Goal: Transaction & Acquisition: Purchase product/service

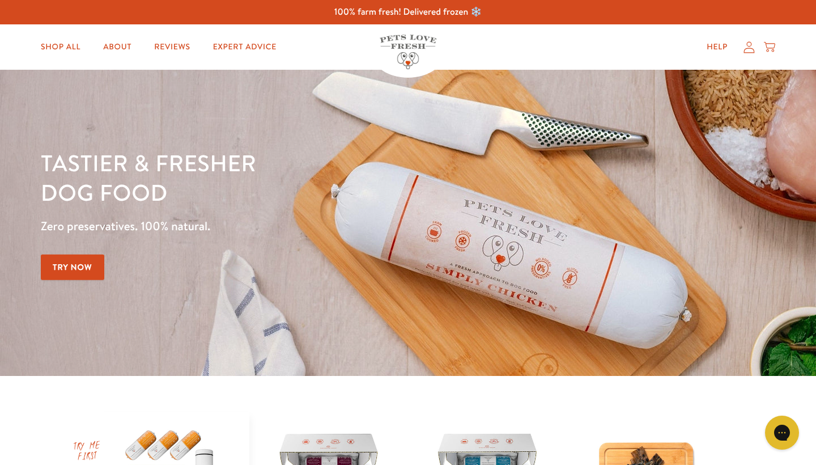
click at [747, 46] on icon at bounding box center [749, 47] width 11 height 12
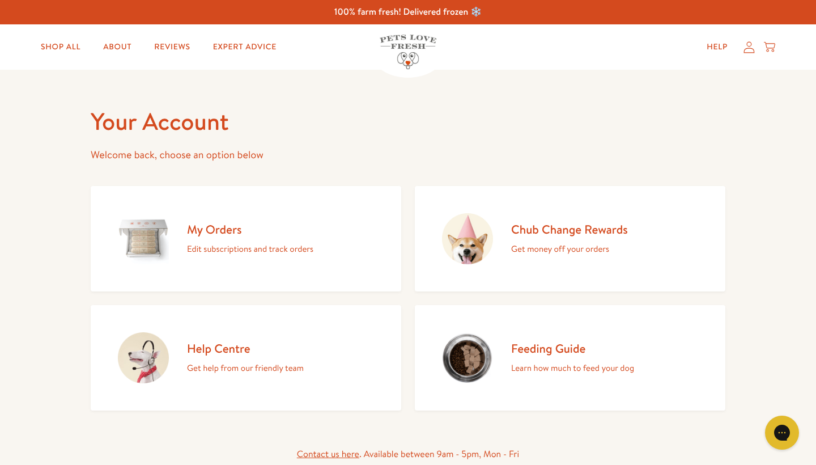
click at [211, 230] on h2 "My Orders" at bounding box center [250, 229] width 126 height 15
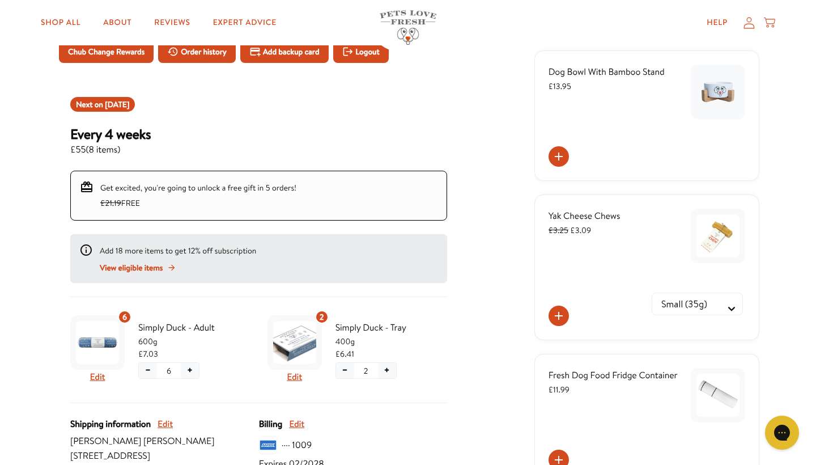
scroll to position [88, 0]
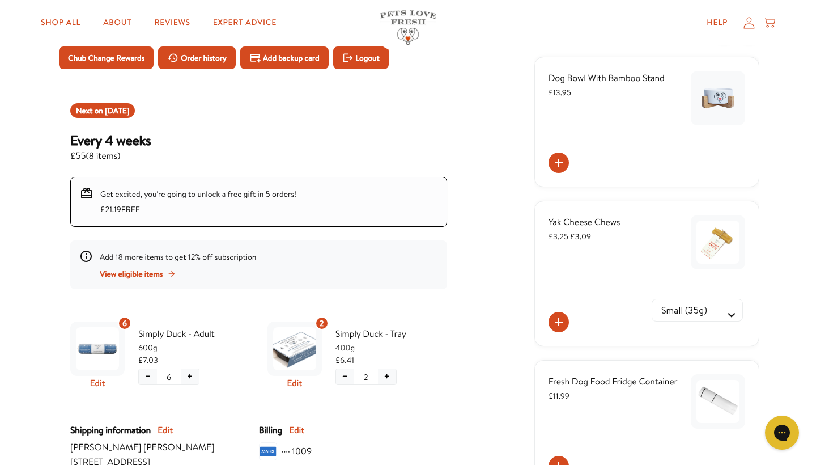
click at [151, 197] on span "Get excited, you're going to unlock a free gift in 5 orders! £21.19 FREE" at bounding box center [198, 201] width 196 height 27
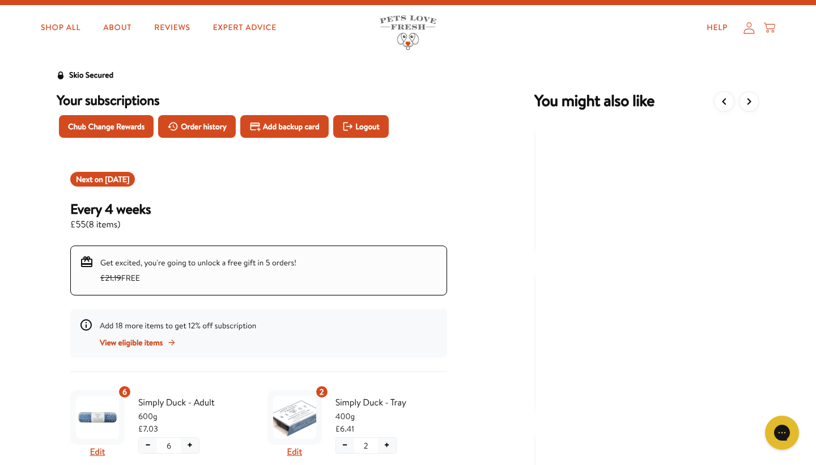
scroll to position [18, 0]
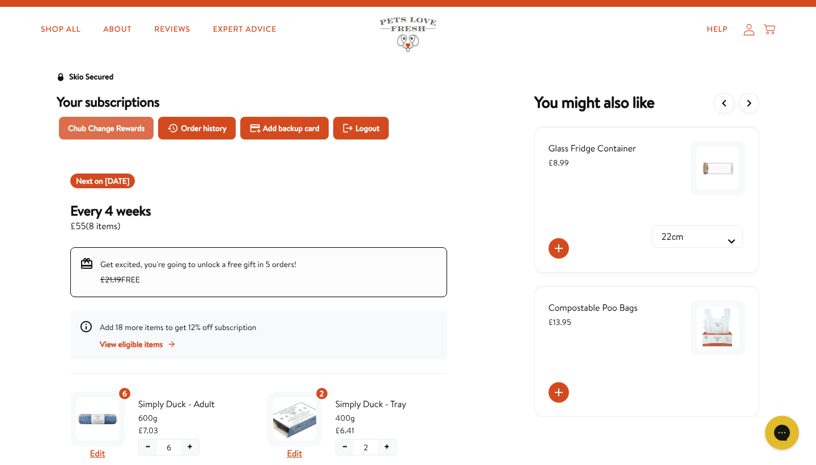
click at [108, 121] on button "Chub Change Rewards" at bounding box center [106, 128] width 95 height 23
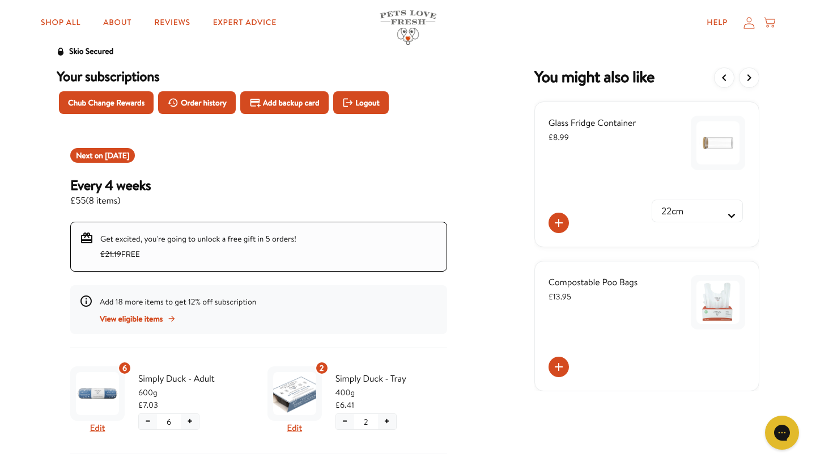
scroll to position [39, 0]
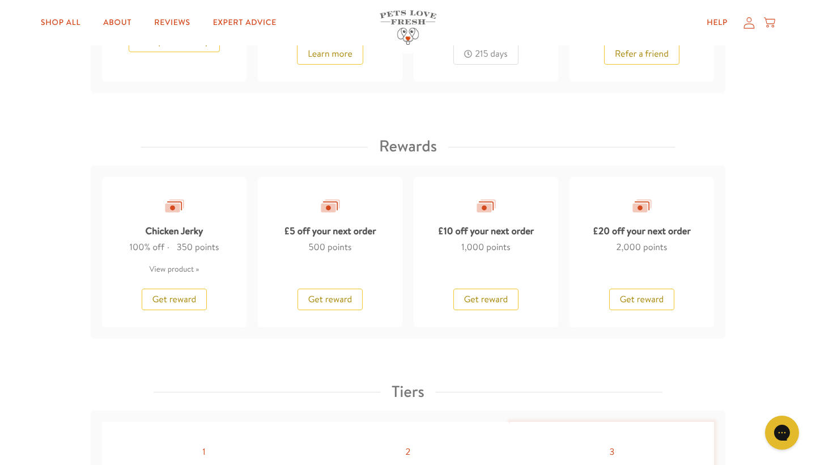
scroll to position [928, 0]
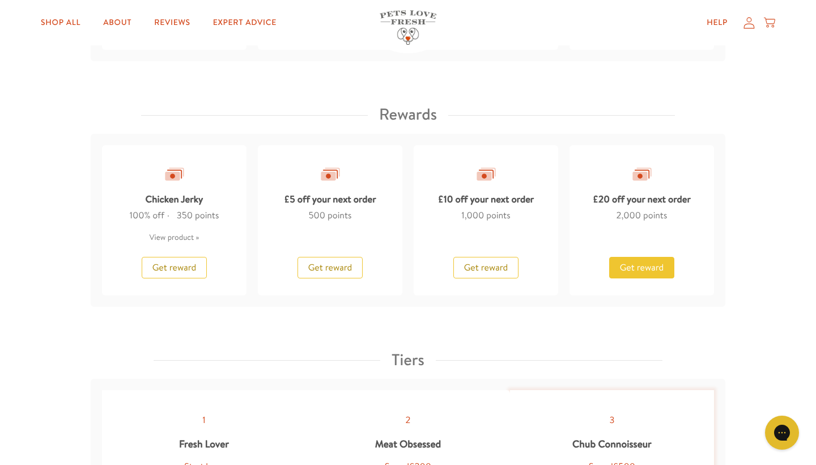
click at [651, 261] on span "Get reward" at bounding box center [642, 267] width 44 height 12
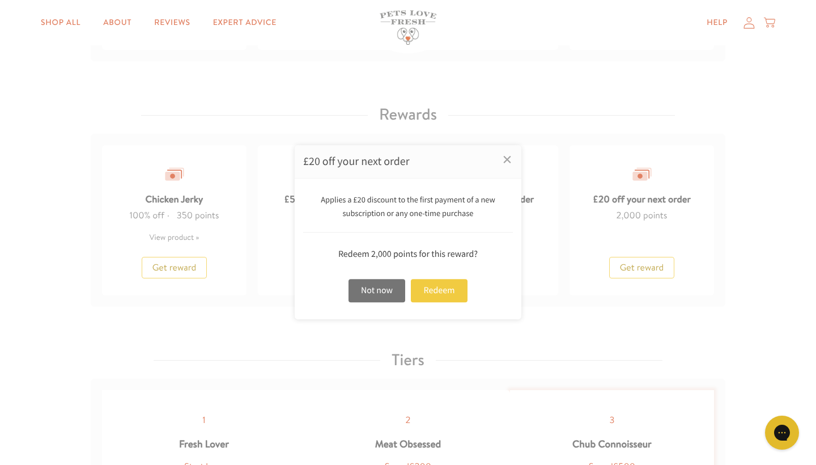
click at [430, 292] on div "Redeem" at bounding box center [439, 290] width 57 height 23
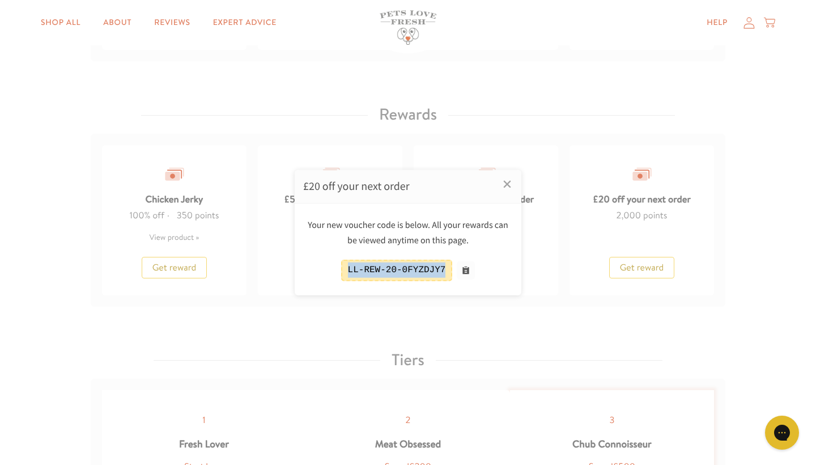
drag, startPoint x: 348, startPoint y: 269, endPoint x: 443, endPoint y: 269, distance: 95.2
click at [443, 269] on div "LL-REW-20-0FYZDJY7" at bounding box center [397, 270] width 112 height 21
click at [467, 268] on button at bounding box center [466, 270] width 18 height 18
click at [506, 185] on link "×" at bounding box center [507, 184] width 28 height 28
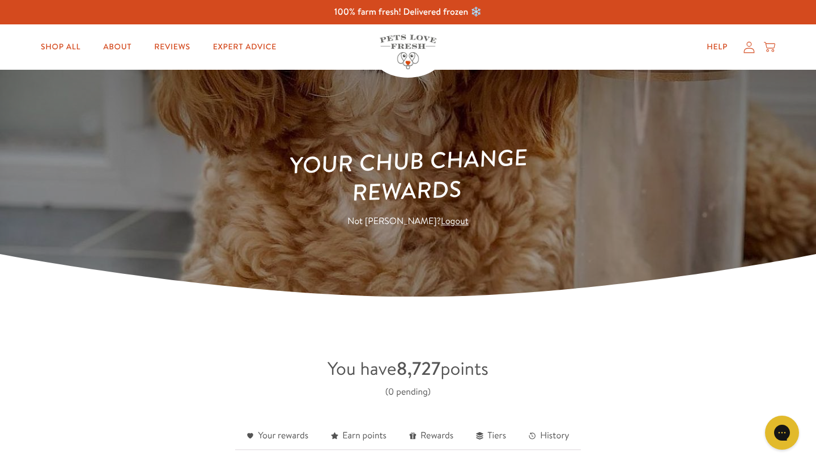
scroll to position [0, 0]
click at [750, 50] on icon at bounding box center [749, 47] width 11 height 12
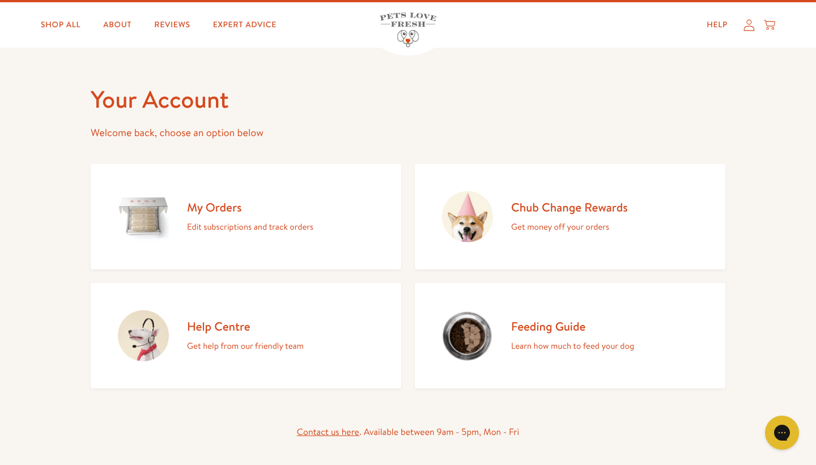
click at [200, 210] on h2 "My Orders" at bounding box center [250, 207] width 126 height 15
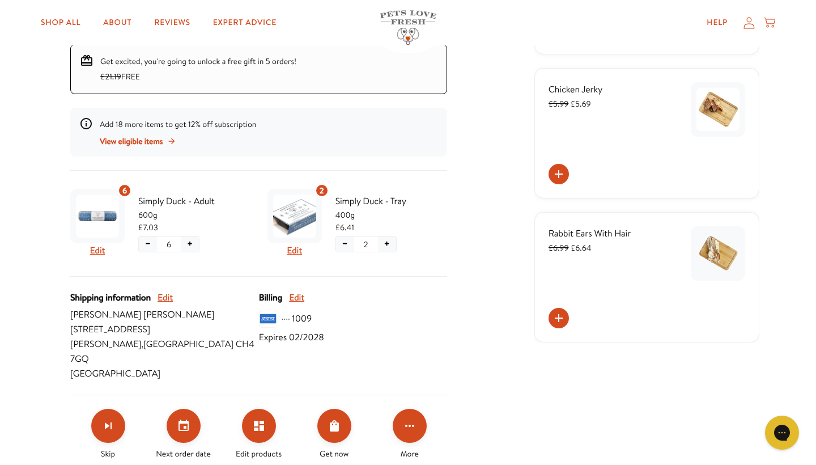
scroll to position [222, 0]
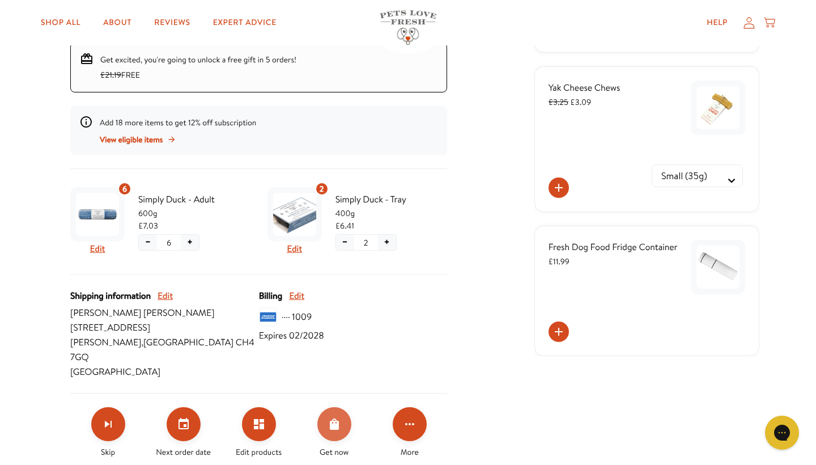
click at [332, 417] on icon "Order Now" at bounding box center [335, 424] width 14 height 14
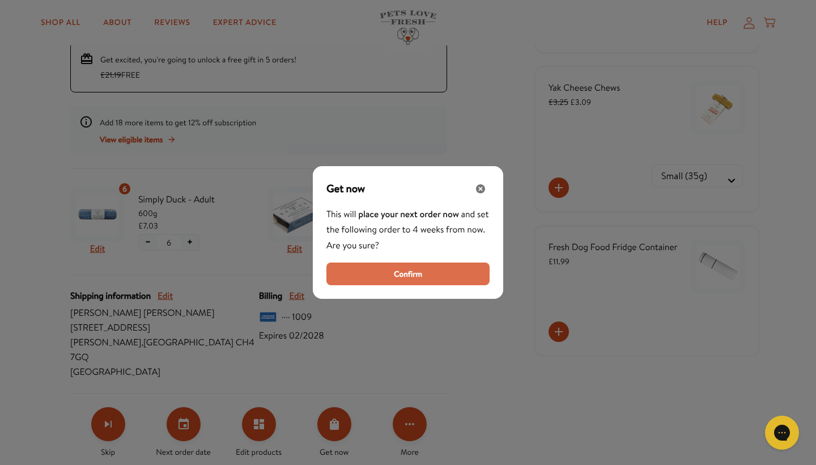
click at [413, 268] on span "Confirm" at bounding box center [408, 274] width 28 height 12
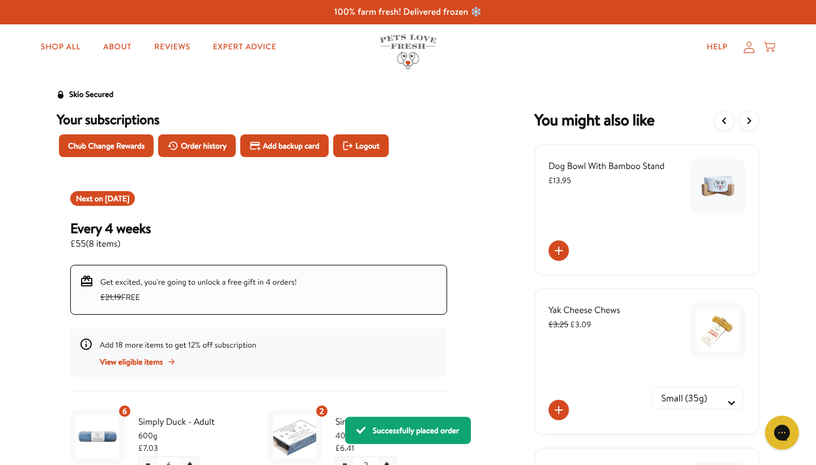
scroll to position [0, 0]
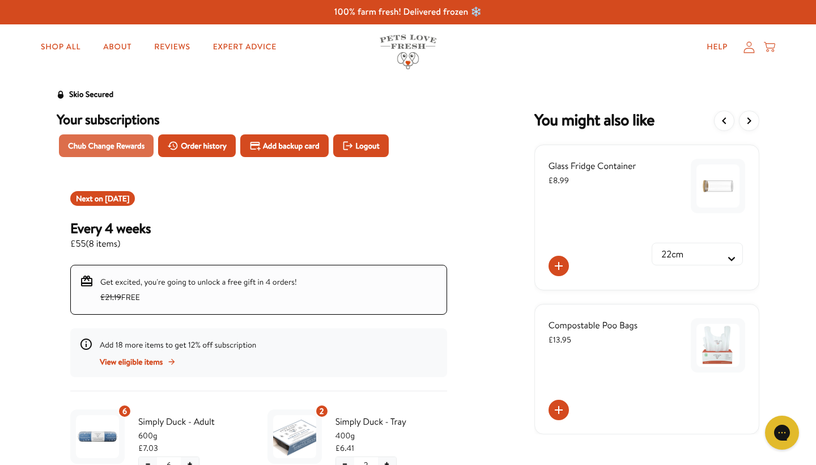
click at [115, 142] on span "Chub Change Rewards" at bounding box center [106, 145] width 77 height 12
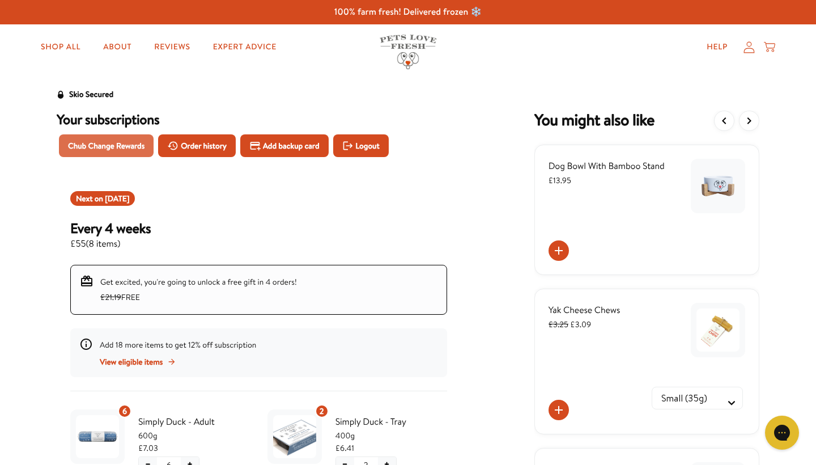
click at [107, 148] on span "Chub Change Rewards" at bounding box center [106, 145] width 77 height 12
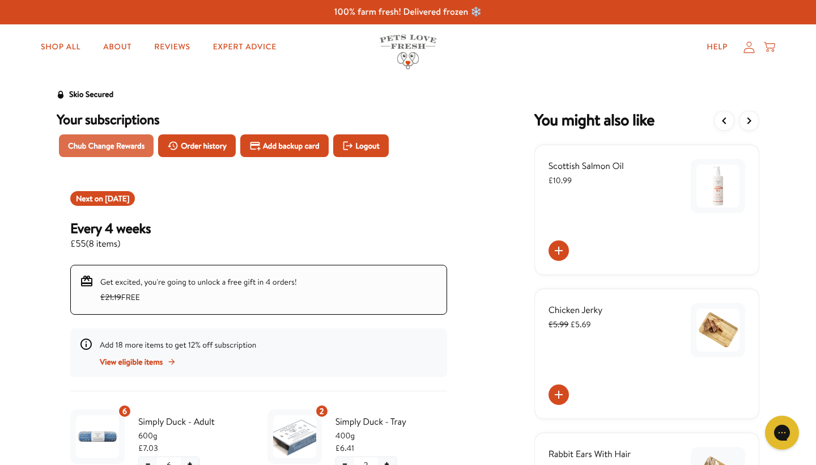
click at [134, 142] on span "Chub Change Rewards" at bounding box center [106, 145] width 77 height 12
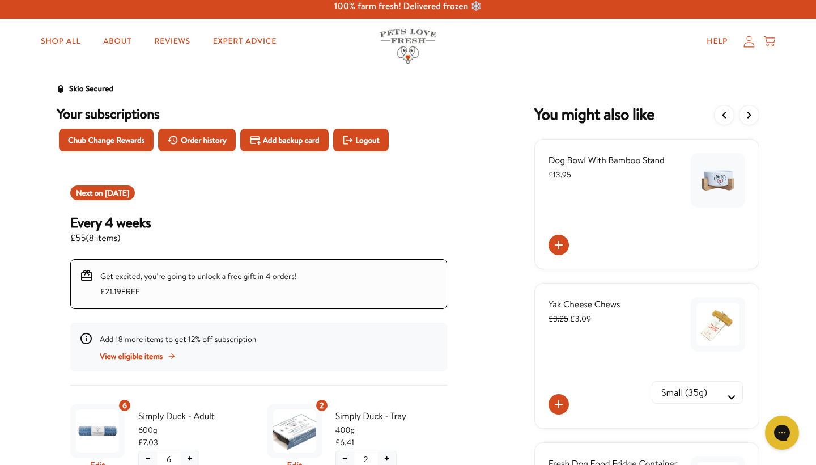
scroll to position [5, 0]
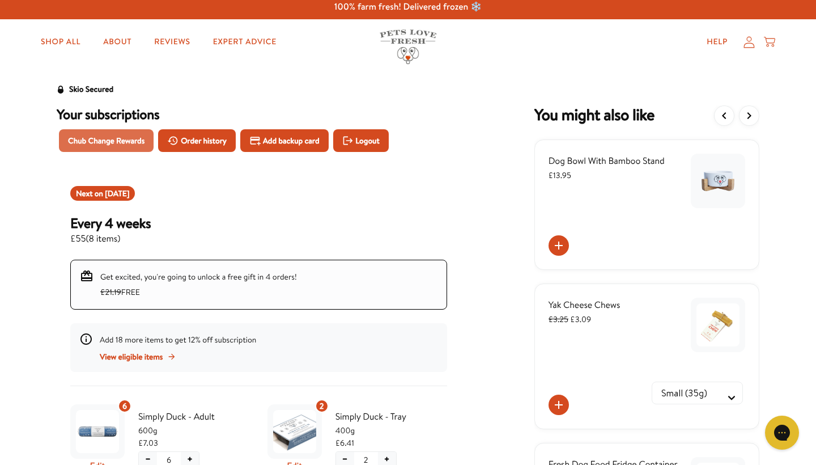
click at [133, 137] on span "Chub Change Rewards" at bounding box center [106, 140] width 77 height 12
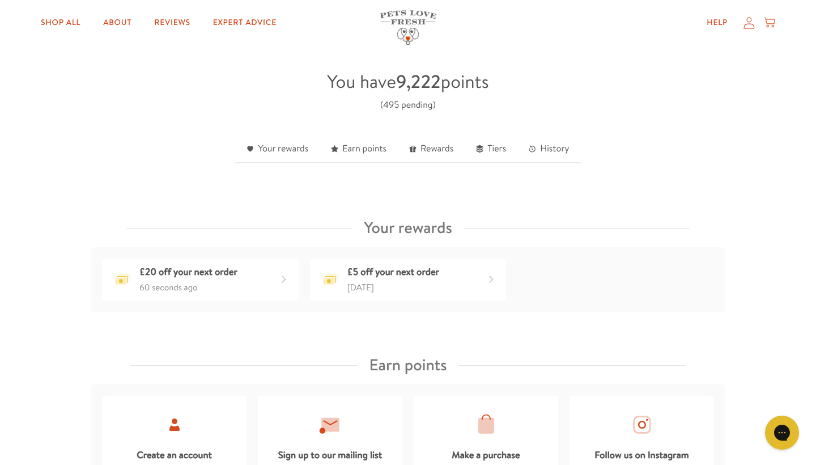
scroll to position [289, 0]
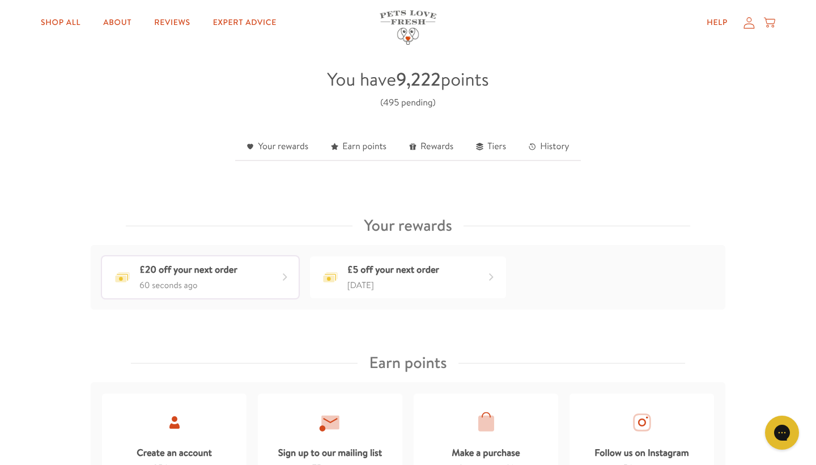
click at [259, 268] on div "£20 off your next order 60 seconds ago" at bounding box center [200, 277] width 197 height 42
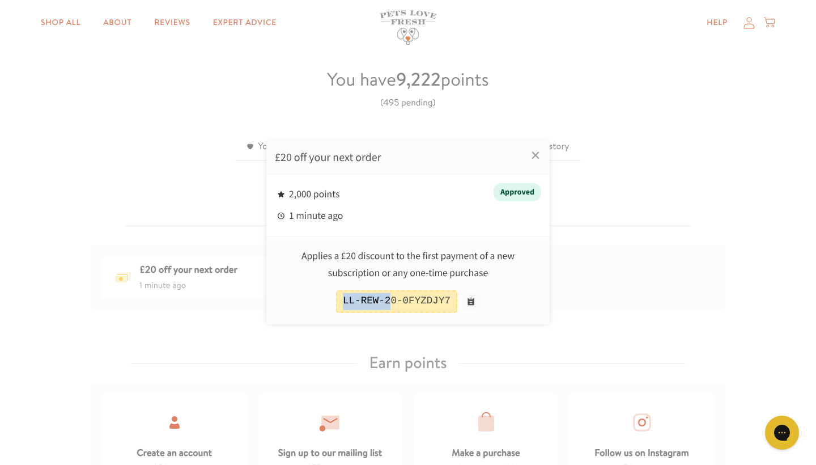
drag, startPoint x: 343, startPoint y: 299, endPoint x: 391, endPoint y: 301, distance: 48.2
click at [391, 301] on div "LL-REW-20-0FYZDJY7" at bounding box center [396, 301] width 121 height 23
click at [535, 156] on link "×" at bounding box center [536, 155] width 28 height 28
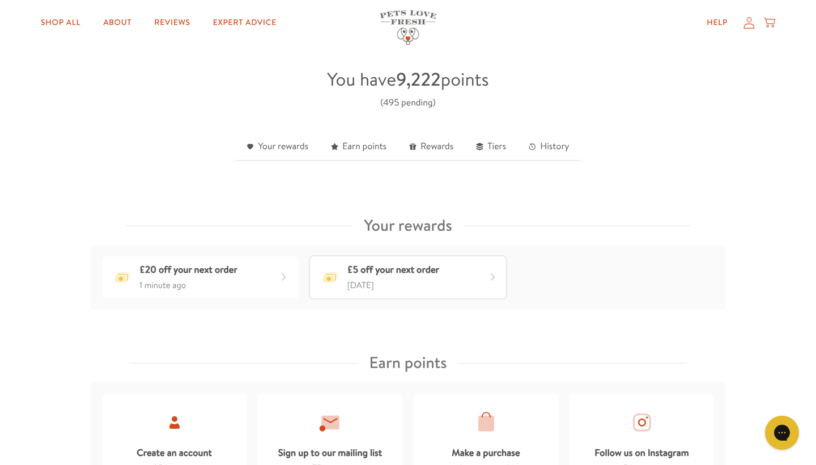
click at [398, 272] on div "£5 off your next order" at bounding box center [394, 270] width 92 height 16
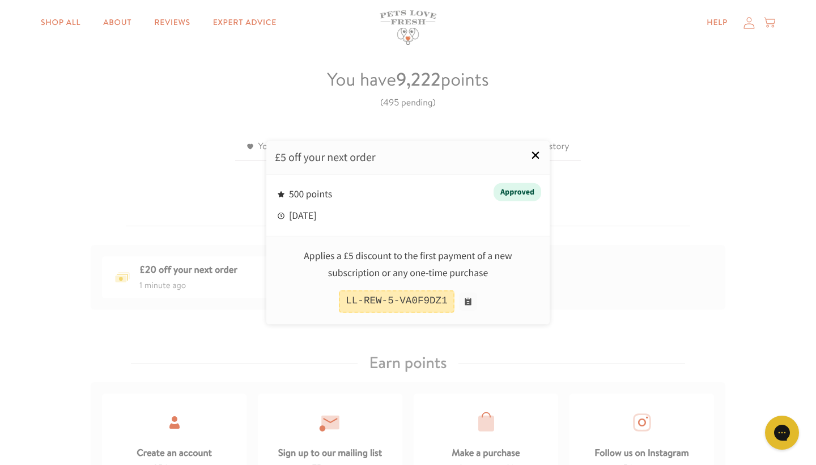
click at [535, 156] on link "×" at bounding box center [536, 155] width 28 height 28
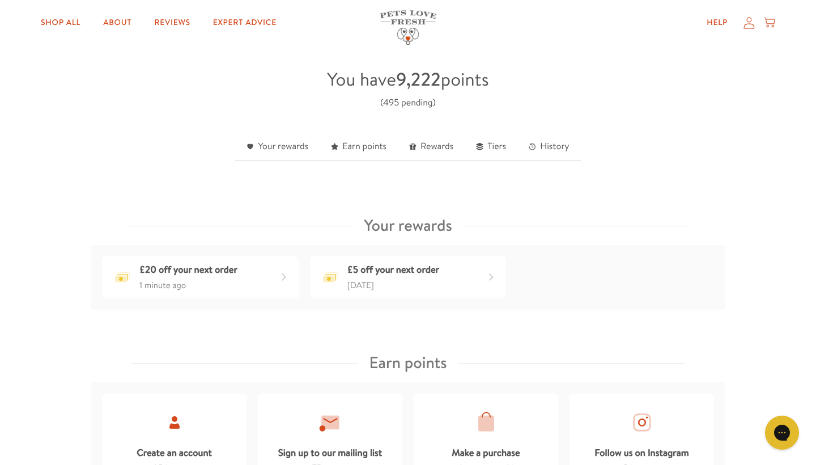
scroll to position [266, 0]
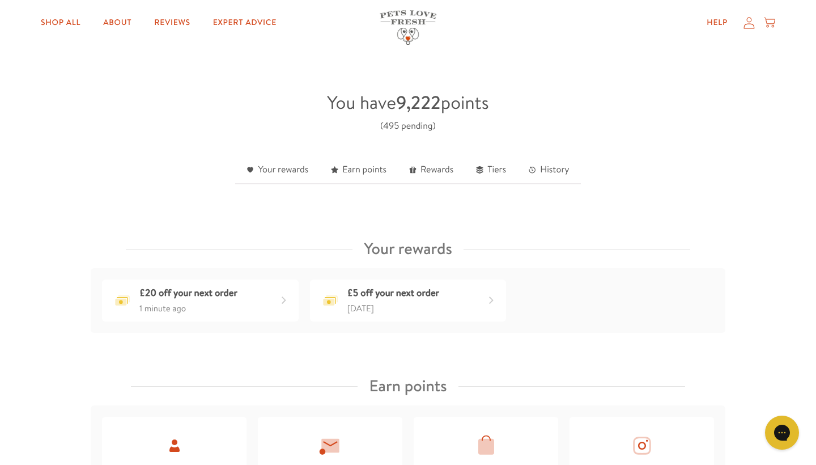
click at [751, 26] on icon at bounding box center [749, 22] width 11 height 12
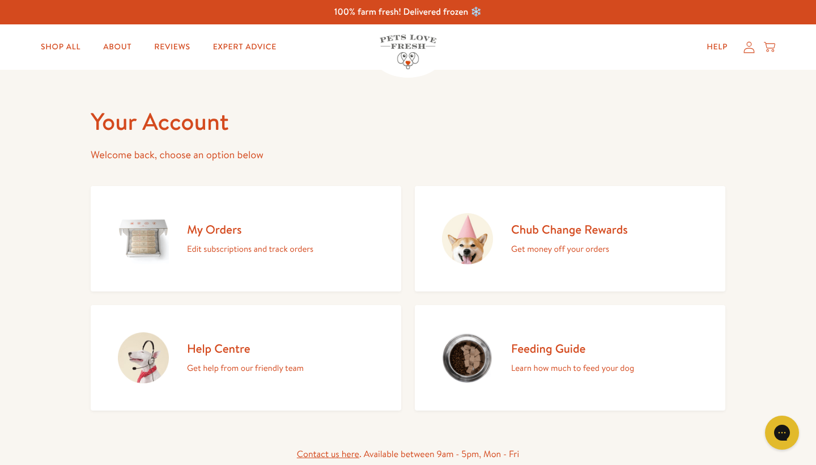
click at [242, 240] on div "My Orders Edit subscriptions and track orders" at bounding box center [250, 239] width 126 height 35
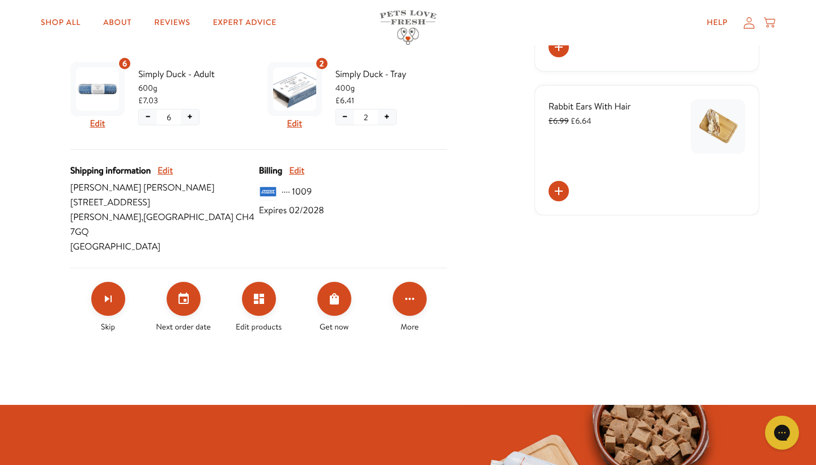
scroll to position [356, 0]
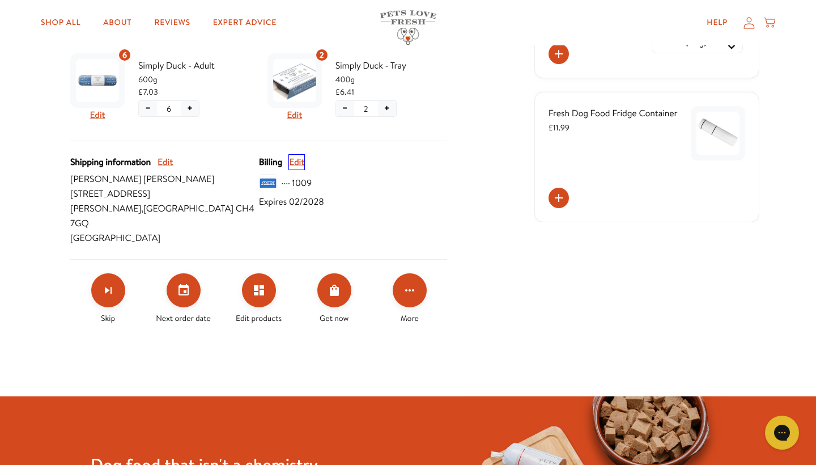
click at [301, 162] on button "Edit" at bounding box center [296, 162] width 15 height 15
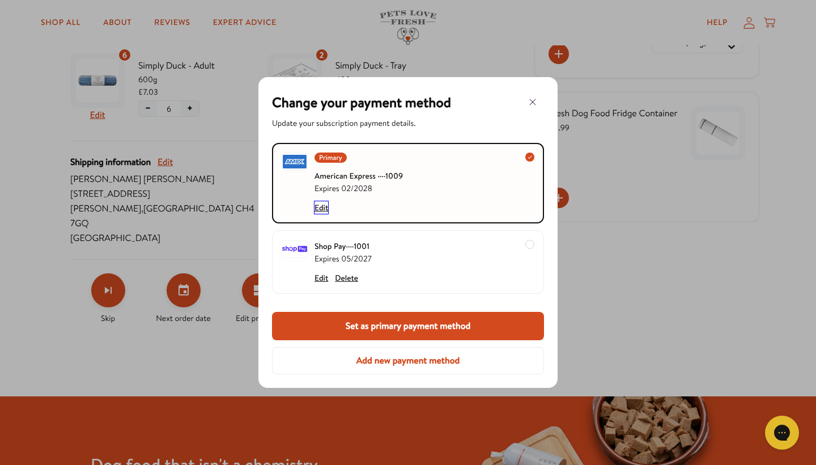
click at [316, 206] on button "Edit" at bounding box center [322, 207] width 14 height 12
select select "02"
select select "2028"
select select "[GEOGRAPHIC_DATA]"
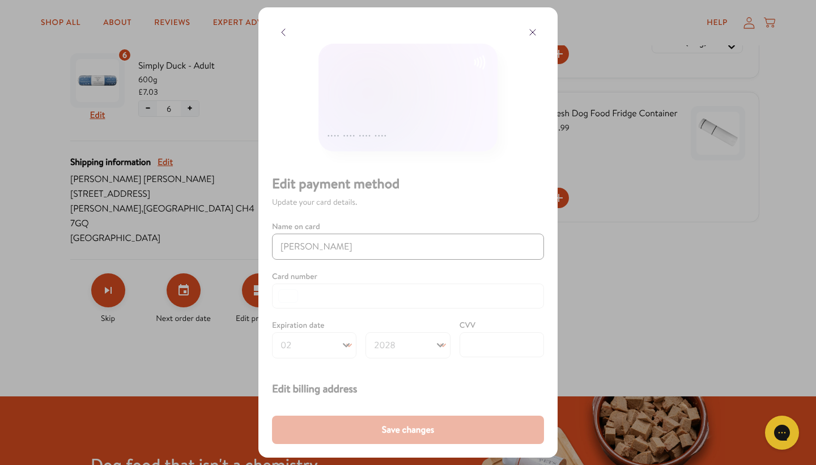
select select "[GEOGRAPHIC_DATA]"
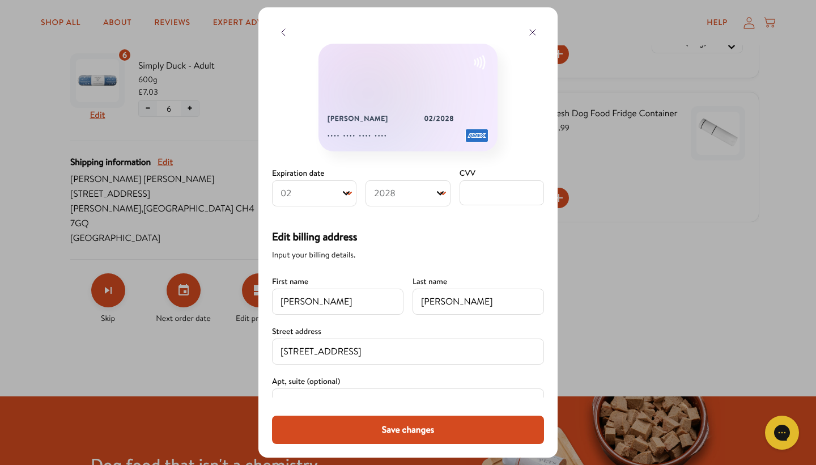
scroll to position [186, 0]
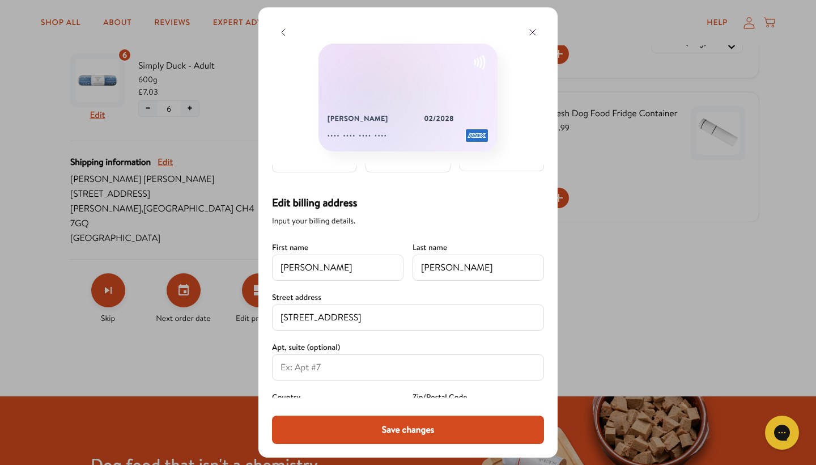
click at [519, 210] on span "Edit billing address" at bounding box center [408, 203] width 272 height 16
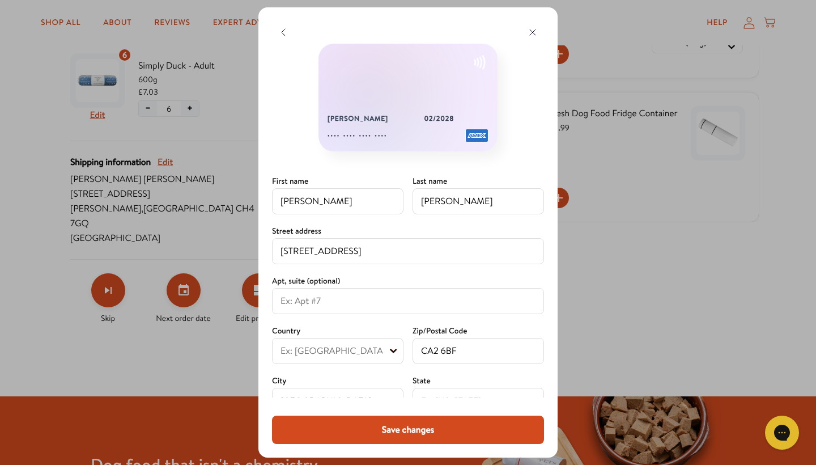
scroll to position [237, 0]
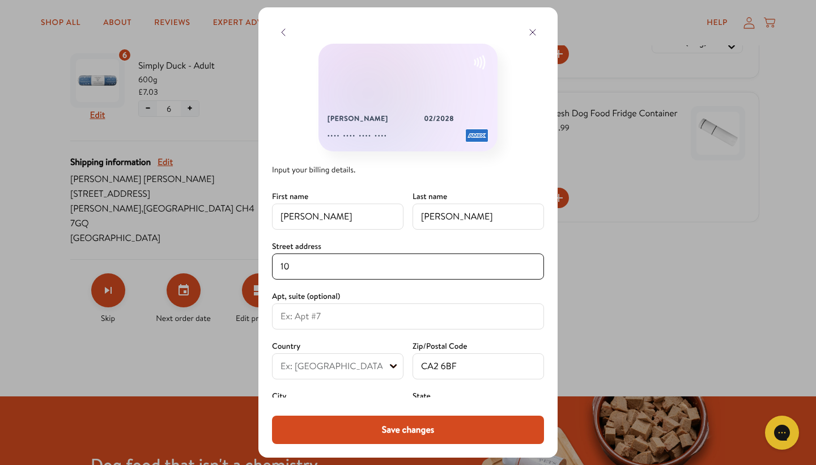
type input "1"
type input "[STREET_ADDRESS]"
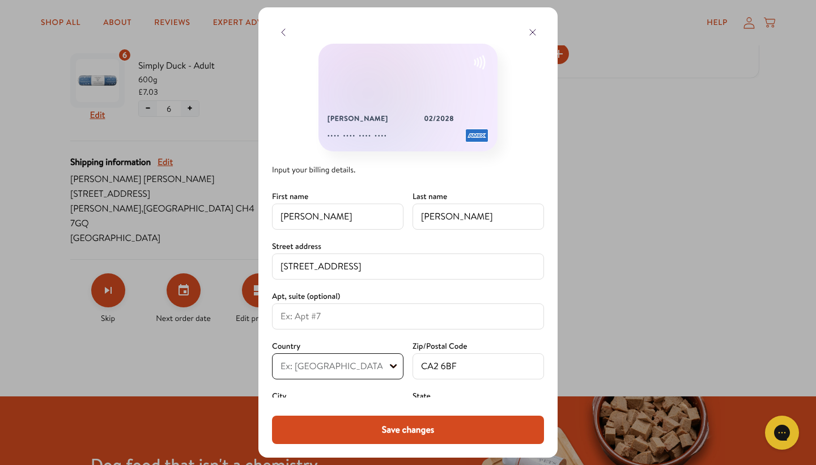
click at [325, 324] on div at bounding box center [408, 316] width 272 height 26
type input "CH47GQ"
click at [422, 428] on button "Save changes" at bounding box center [408, 430] width 272 height 28
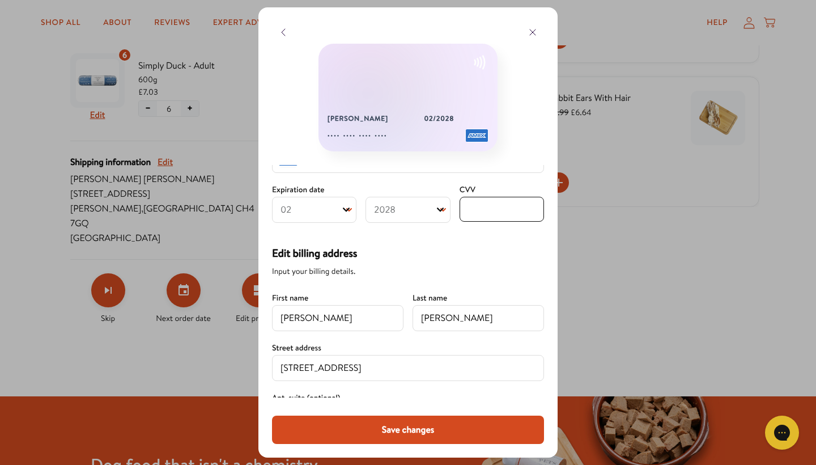
scroll to position [155, 0]
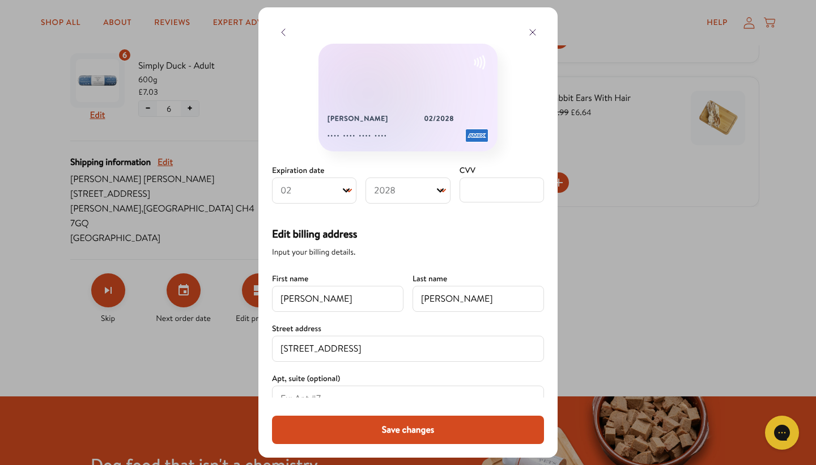
click at [398, 433] on button "Save changes" at bounding box center [408, 430] width 272 height 28
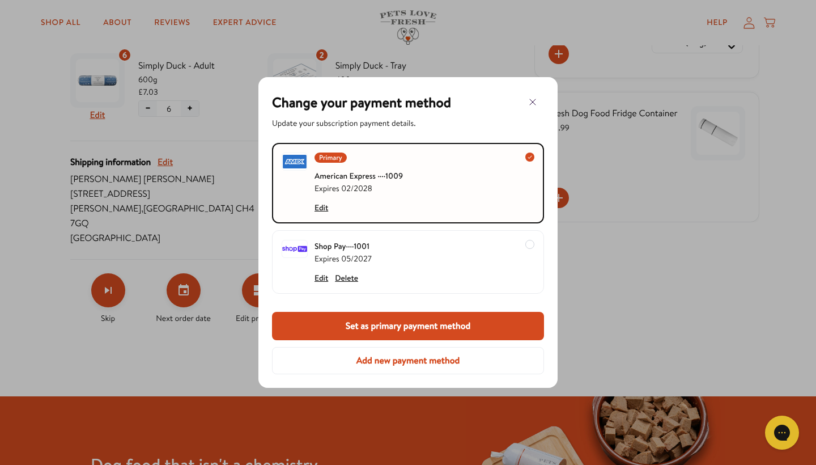
click at [387, 324] on button "Set as primary payment method" at bounding box center [408, 326] width 272 height 28
click at [533, 101] on icon "button" at bounding box center [533, 102] width 14 height 14
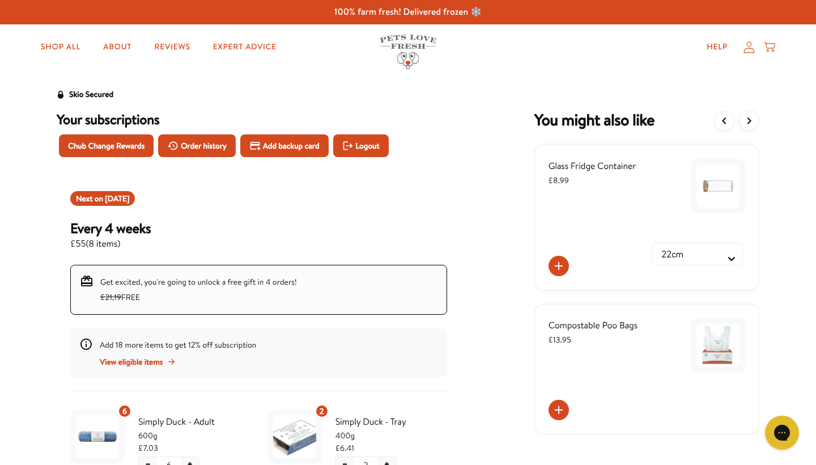
scroll to position [0, 0]
click at [66, 46] on link "Shop All" at bounding box center [61, 47] width 58 height 23
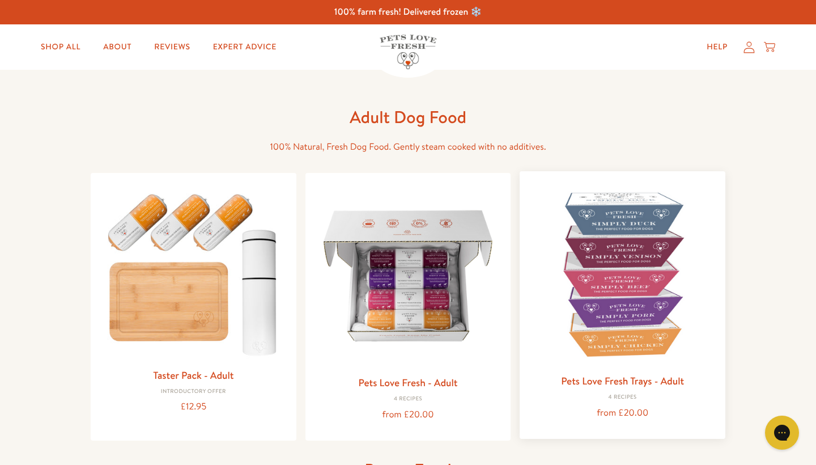
click at [617, 283] on img at bounding box center [623, 274] width 188 height 188
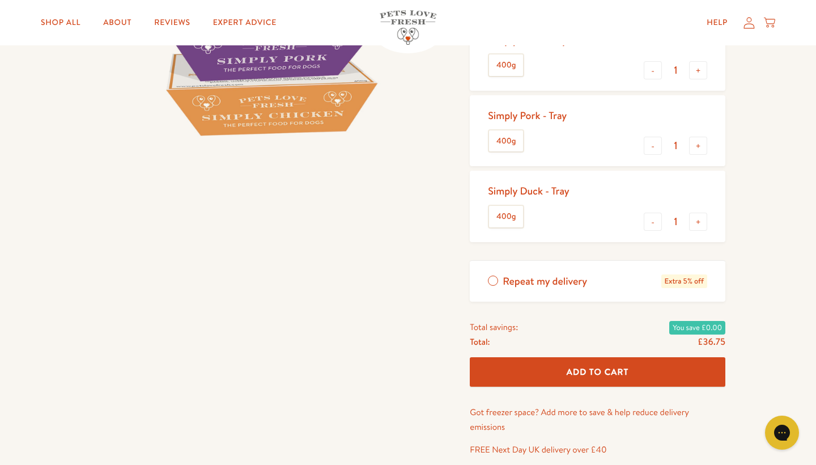
scroll to position [308, 0]
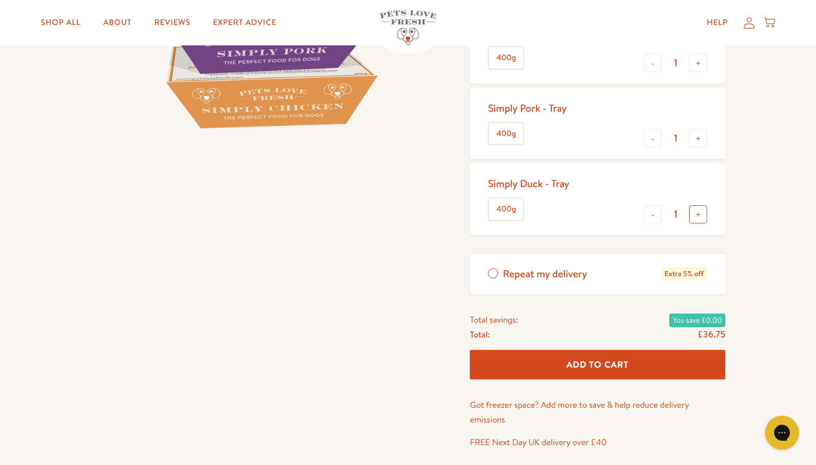
click at [695, 210] on button "+" at bounding box center [698, 214] width 18 height 18
type input "3"
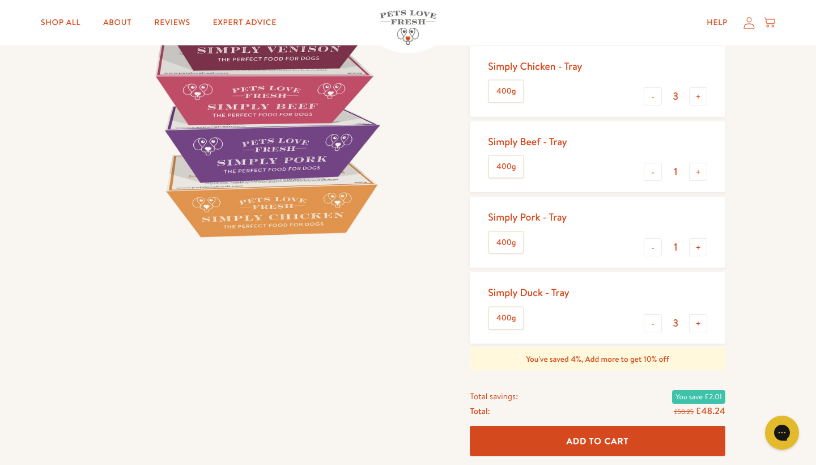
scroll to position [180, 0]
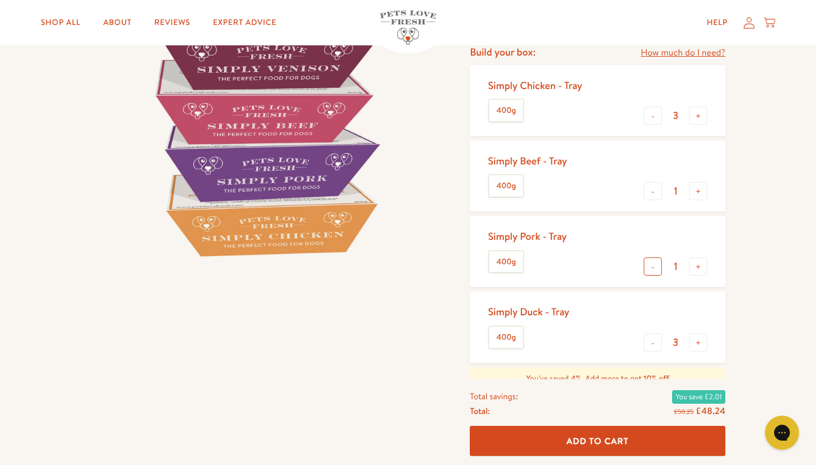
click at [655, 262] on button "-" at bounding box center [653, 266] width 18 height 18
type input "0"
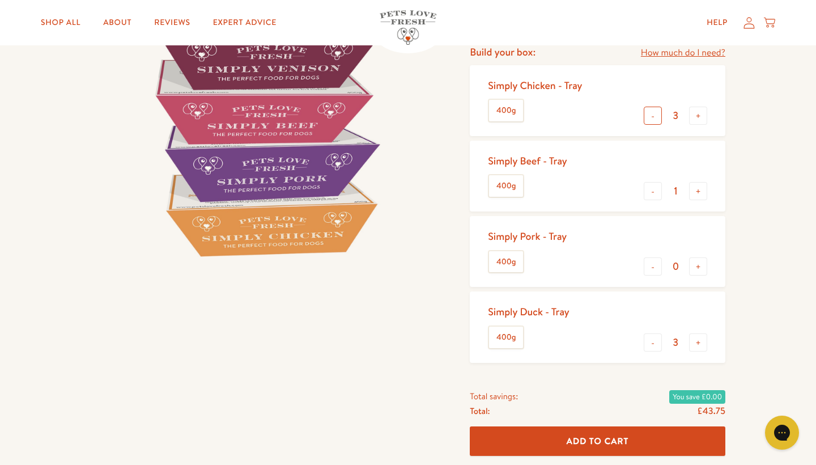
click at [654, 111] on button "-" at bounding box center [653, 116] width 18 height 18
type input "0"
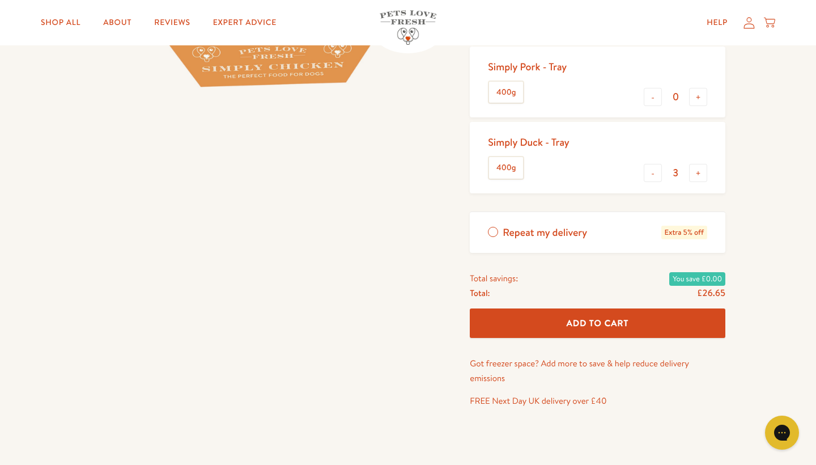
scroll to position [352, 0]
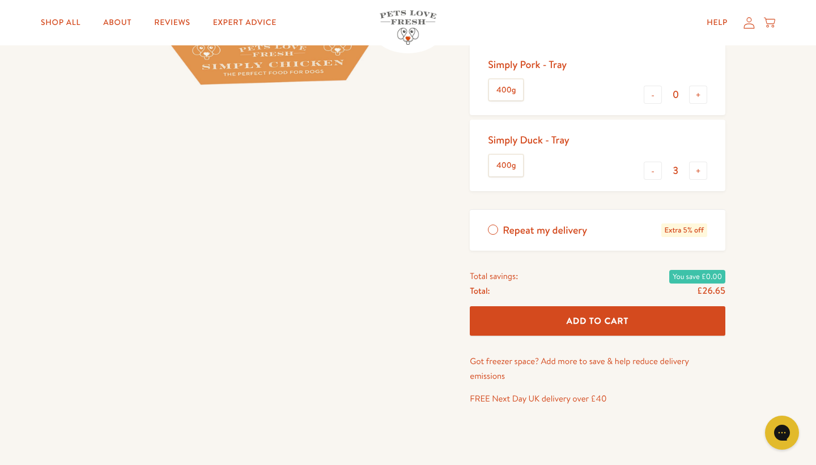
click at [591, 315] on span "Add To Cart" at bounding box center [598, 321] width 62 height 12
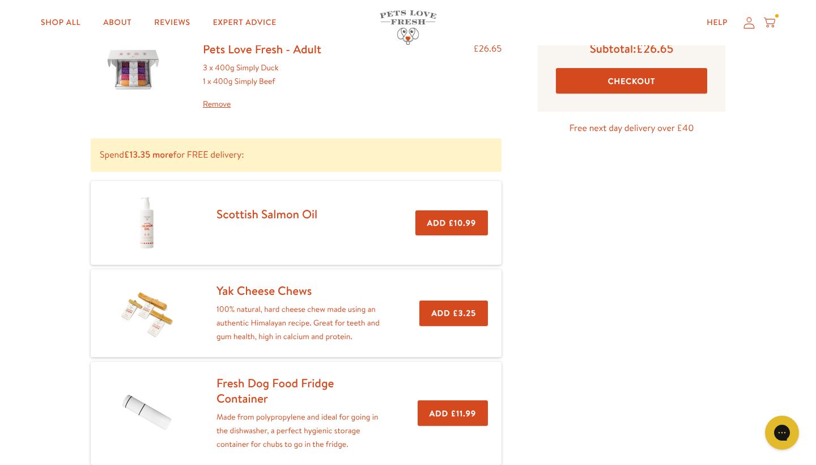
scroll to position [106, 0]
click at [426, 221] on button "Add £10.99" at bounding box center [452, 223] width 73 height 26
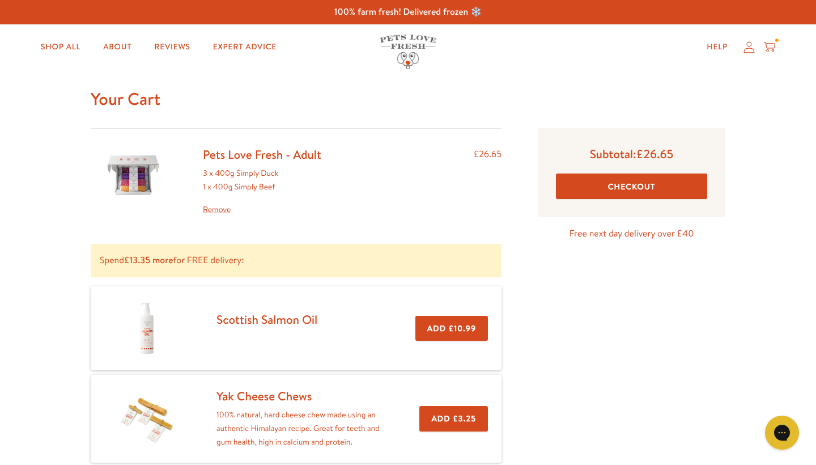
click at [596, 188] on button "Checkout" at bounding box center [631, 186] width 151 height 26
click at [426, 331] on button "Add £10.99" at bounding box center [452, 329] width 73 height 26
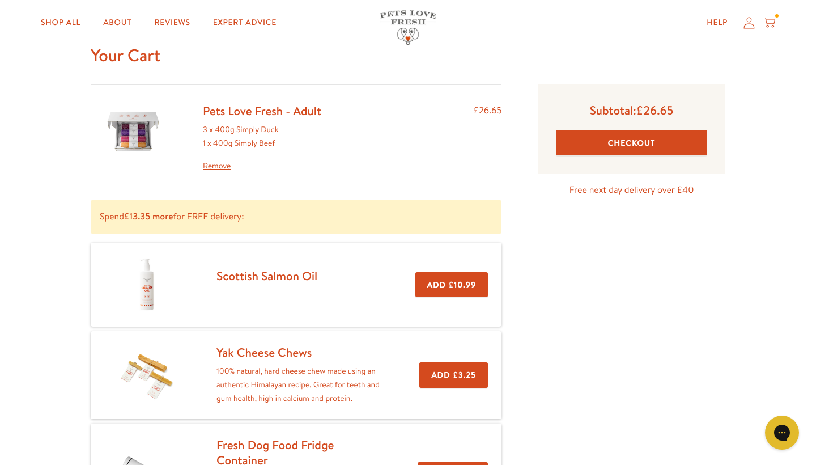
scroll to position [53, 0]
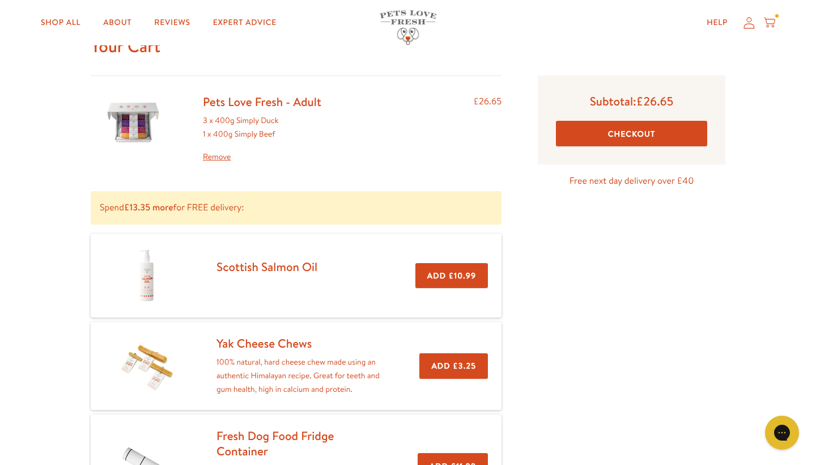
click at [272, 269] on link "Scottish Salmon Oil" at bounding box center [267, 267] width 101 height 16
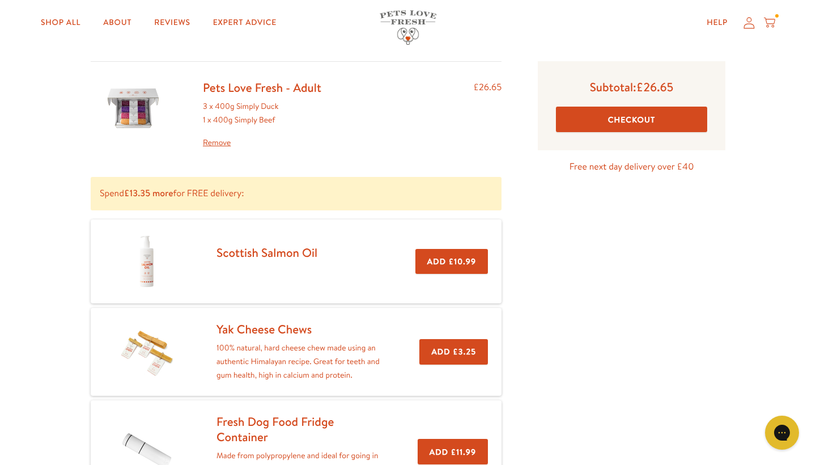
scroll to position [58, 0]
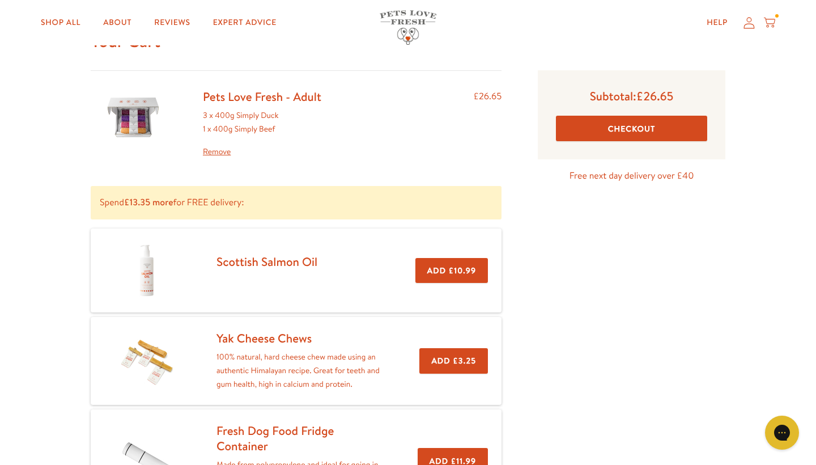
click at [619, 122] on button "Checkout" at bounding box center [631, 129] width 151 height 26
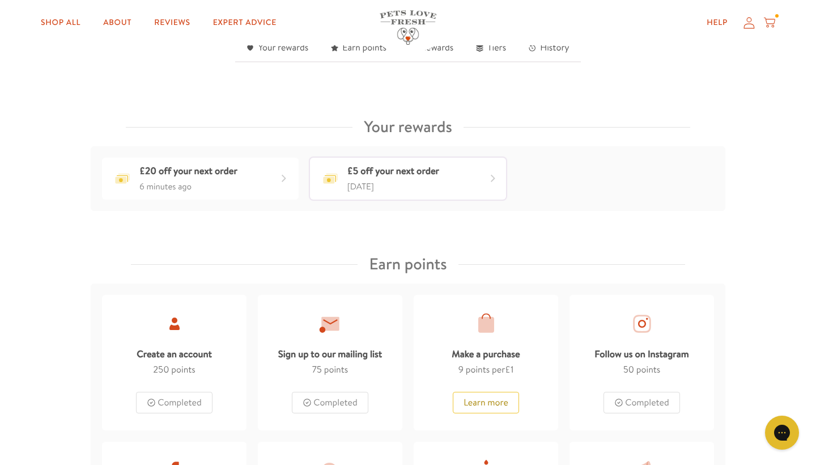
click at [414, 180] on div "[DATE]" at bounding box center [394, 186] width 92 height 15
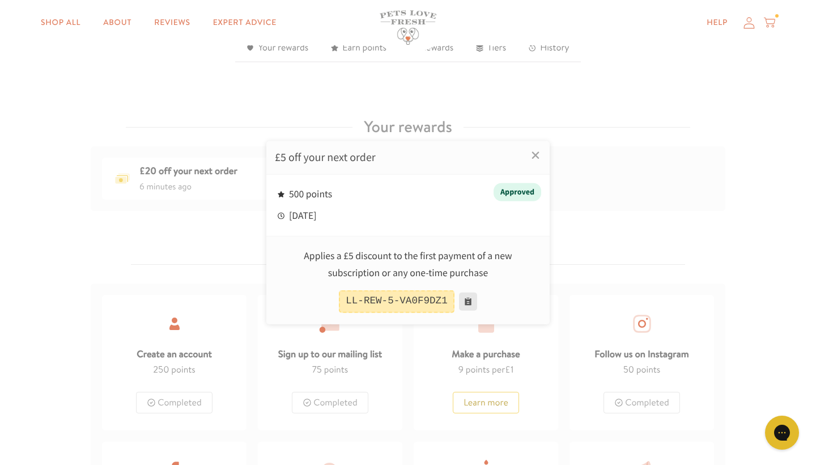
click at [467, 302] on button at bounding box center [468, 301] width 18 height 18
click at [535, 158] on link "×" at bounding box center [536, 155] width 28 height 28
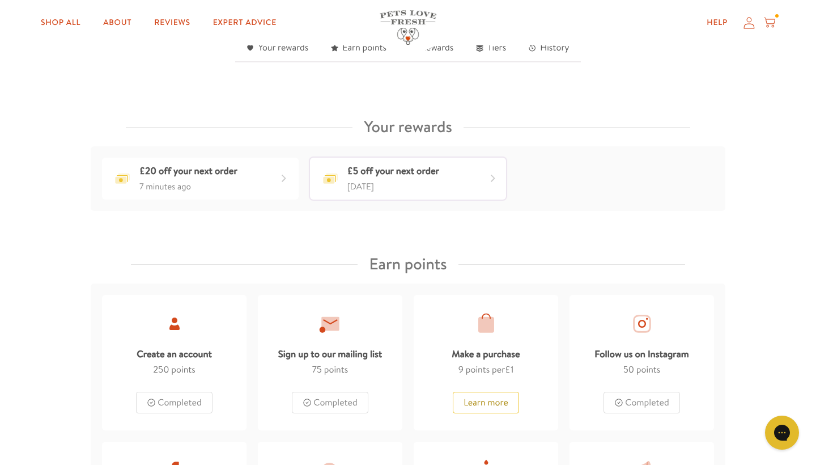
click at [400, 189] on div "[DATE]" at bounding box center [394, 186] width 92 height 15
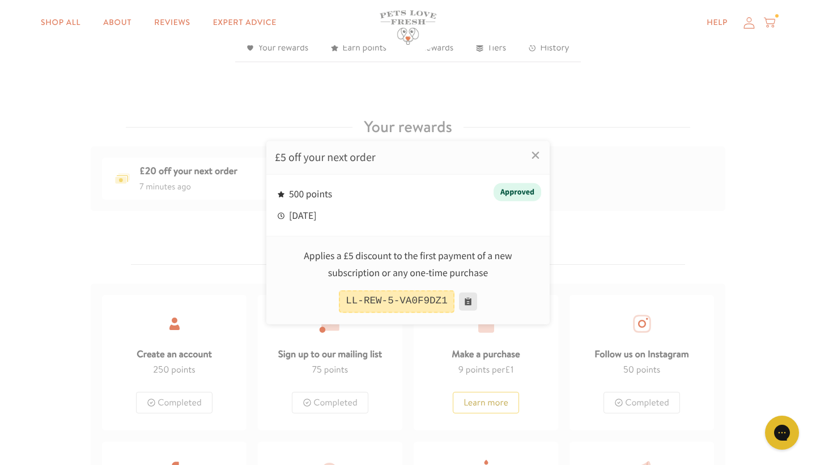
click at [470, 300] on button at bounding box center [468, 301] width 18 height 18
click at [465, 301] on button at bounding box center [468, 301] width 18 height 18
click at [532, 154] on link "×" at bounding box center [536, 155] width 28 height 28
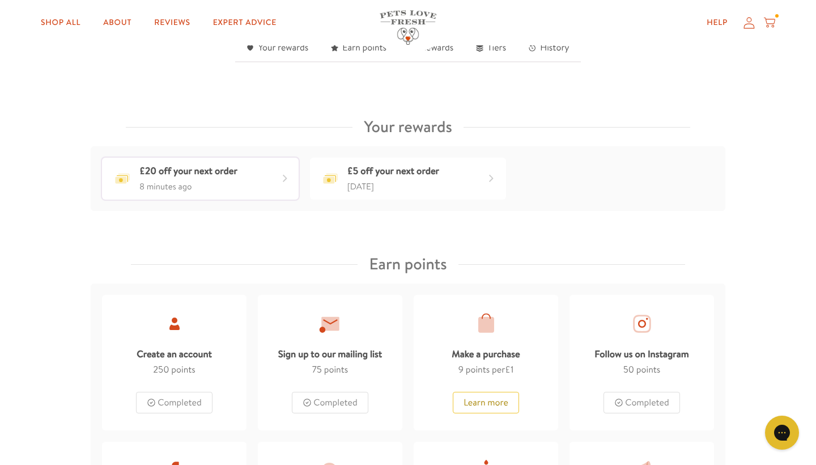
click at [233, 170] on div "£20 off your next order" at bounding box center [188, 171] width 98 height 16
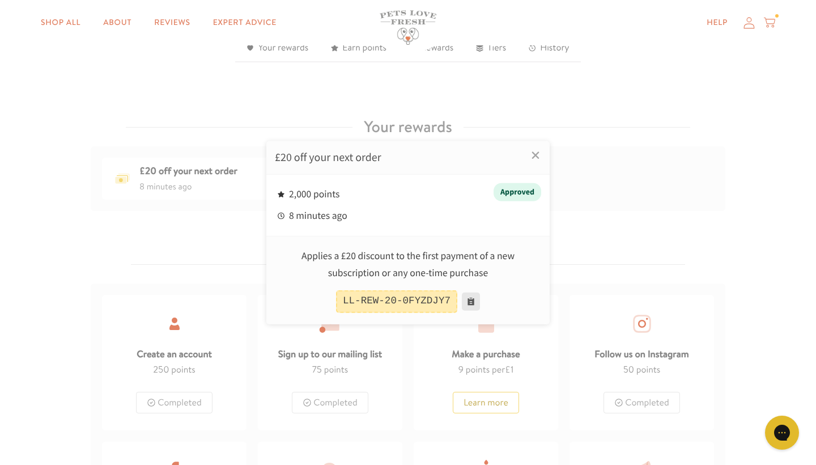
click at [469, 295] on button at bounding box center [471, 301] width 18 height 18
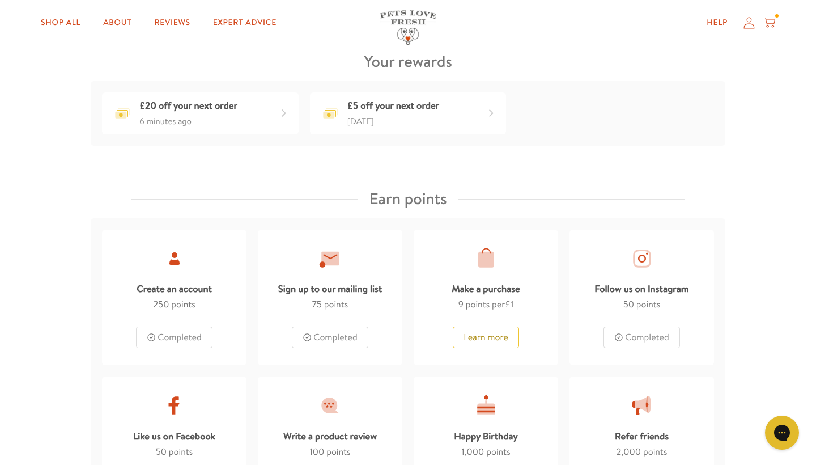
scroll to position [444, 0]
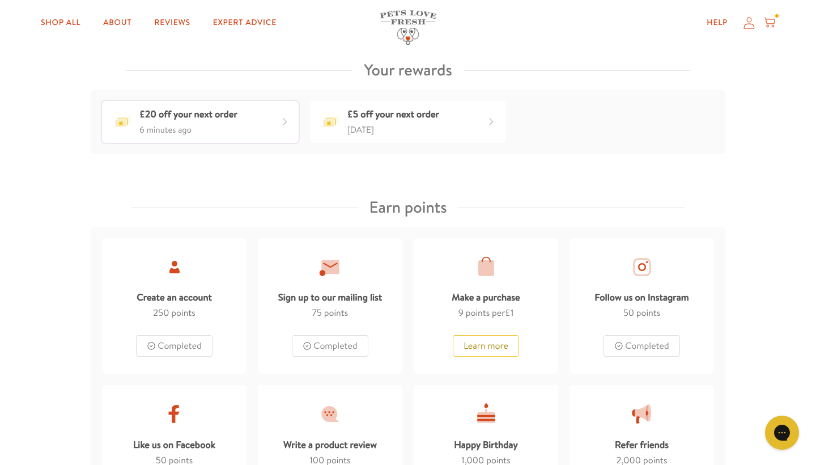
click at [207, 122] on div "6 minutes ago" at bounding box center [188, 129] width 98 height 15
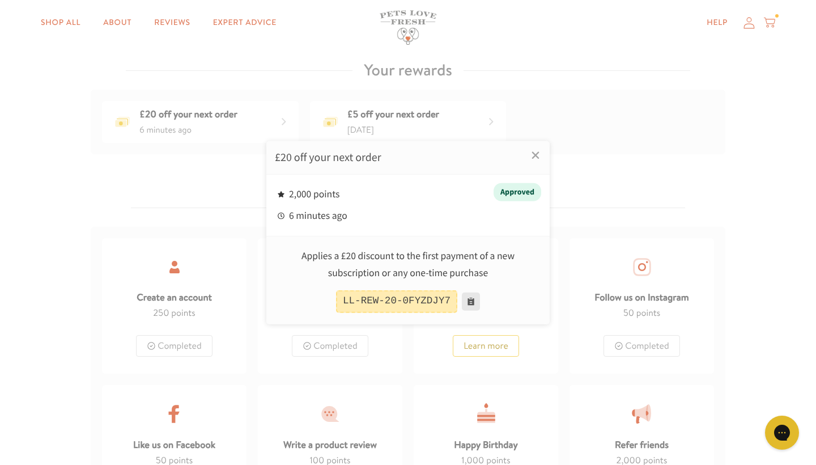
click at [476, 300] on button at bounding box center [471, 301] width 18 height 18
click at [535, 158] on link "×" at bounding box center [536, 155] width 28 height 28
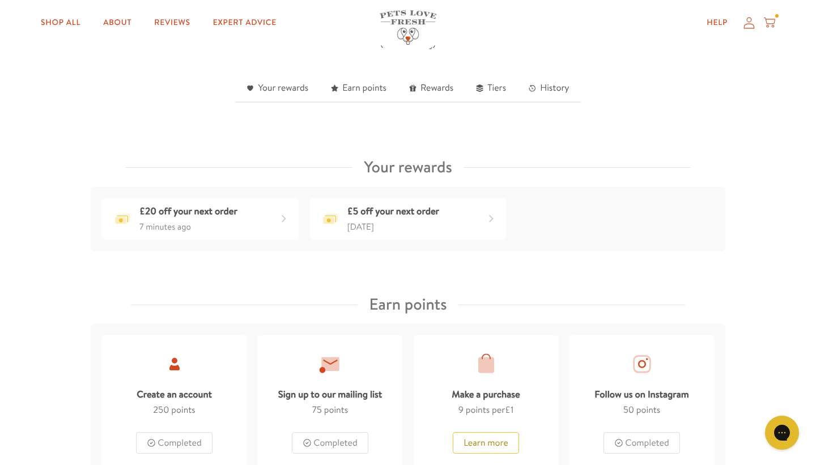
scroll to position [276, 0]
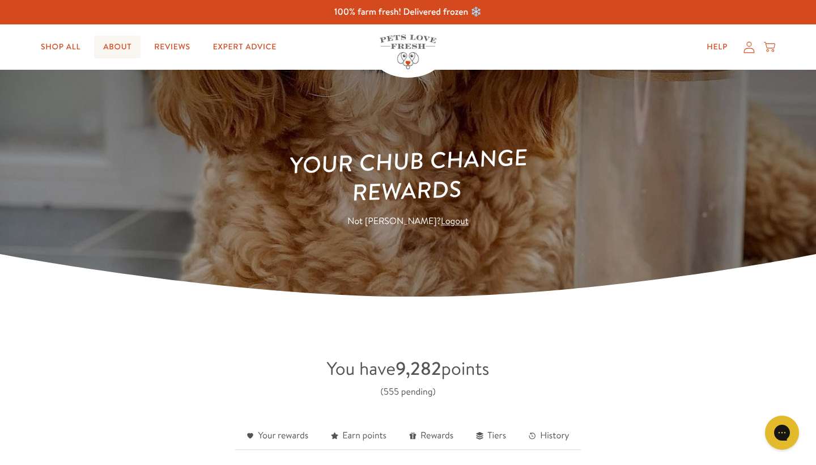
click at [109, 45] on link "About" at bounding box center [117, 47] width 46 height 23
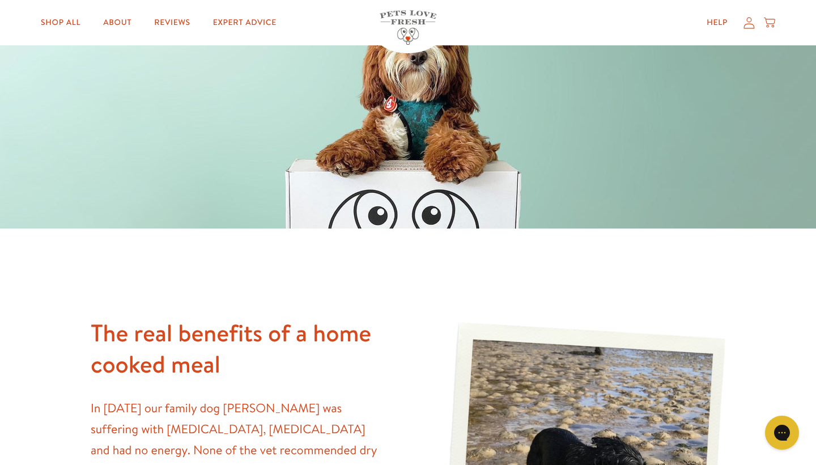
scroll to position [46, 0]
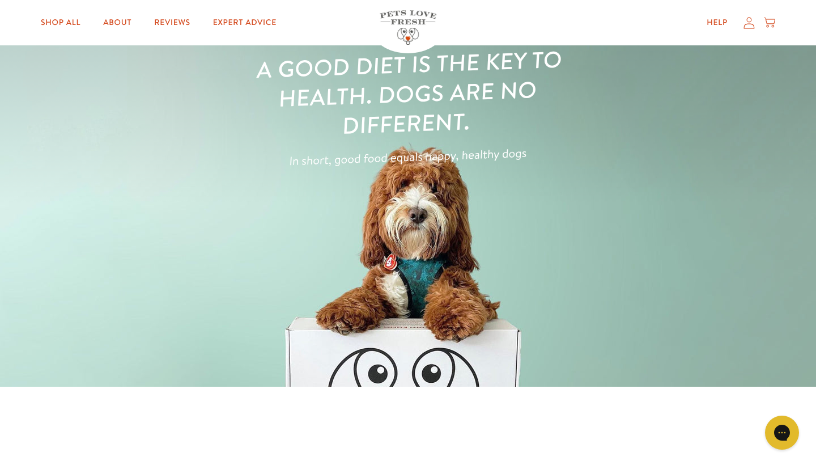
click at [757, 26] on div "Help My account Cart" at bounding box center [738, 22] width 84 height 23
click at [744, 26] on icon at bounding box center [749, 22] width 11 height 12
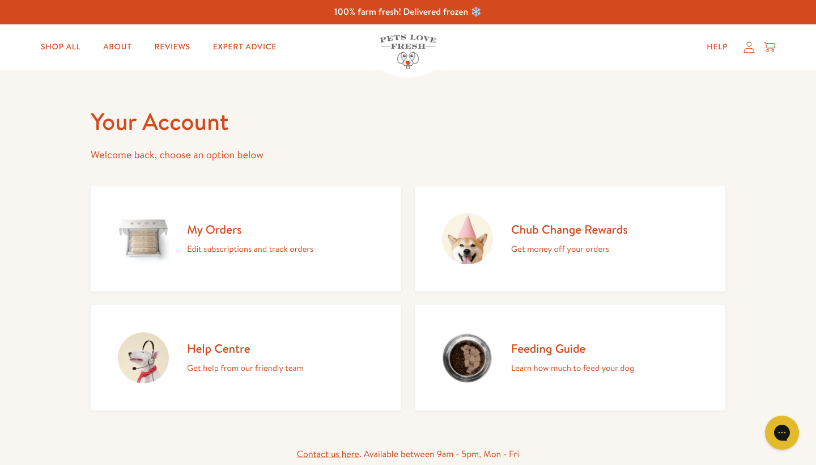
click at [222, 231] on h2 "My Orders" at bounding box center [250, 229] width 126 height 15
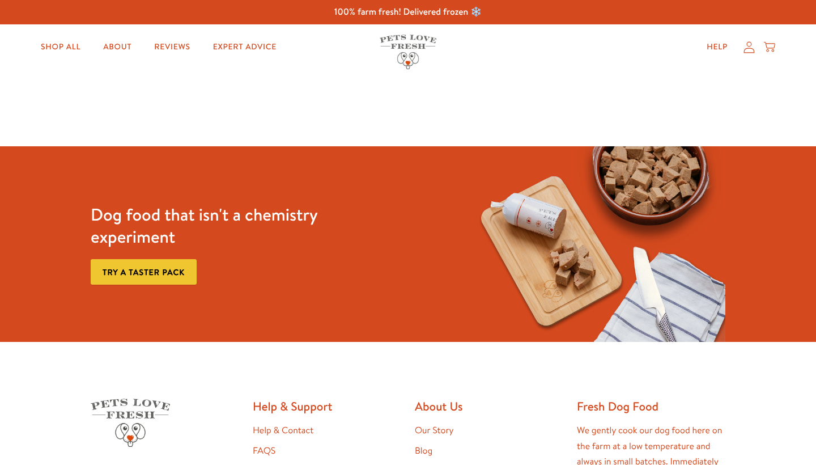
scroll to position [-1, 0]
